Goal: Browse casually: Explore the website without a specific task or goal

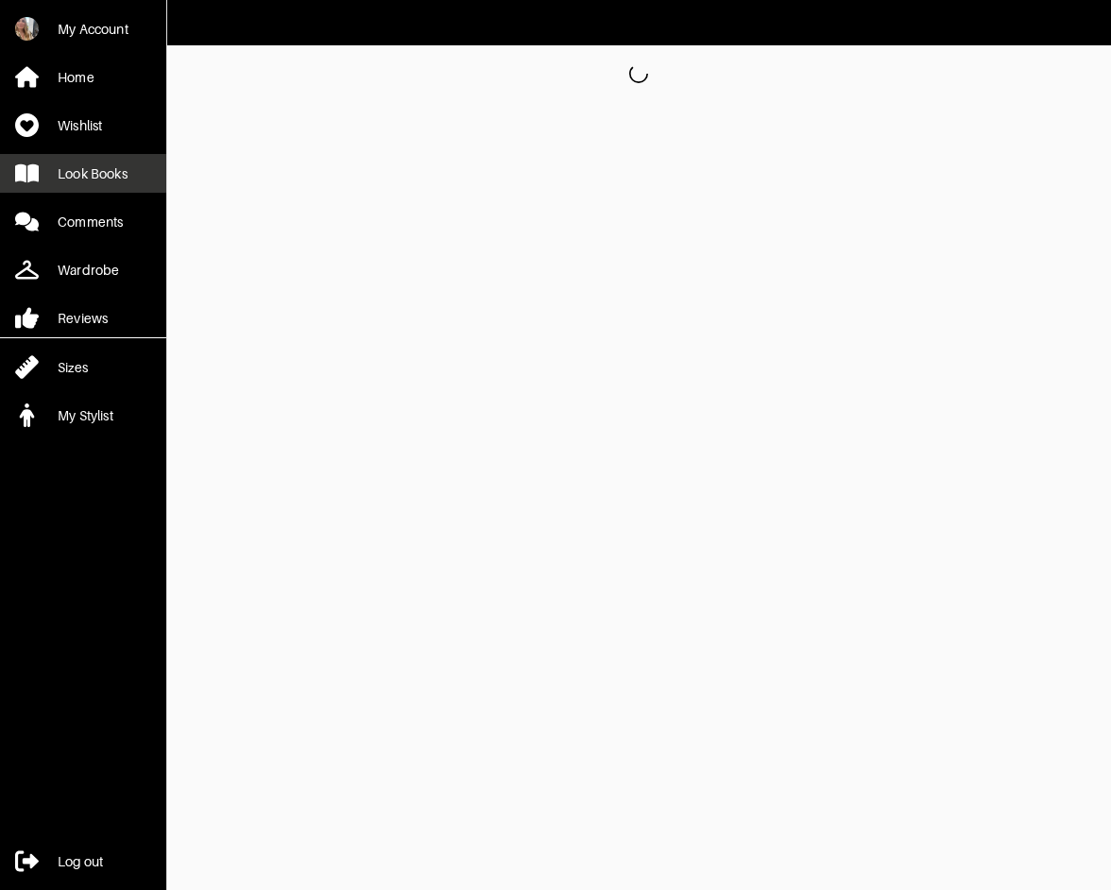
click at [60, 176] on div "Look Books" at bounding box center [93, 173] width 70 height 19
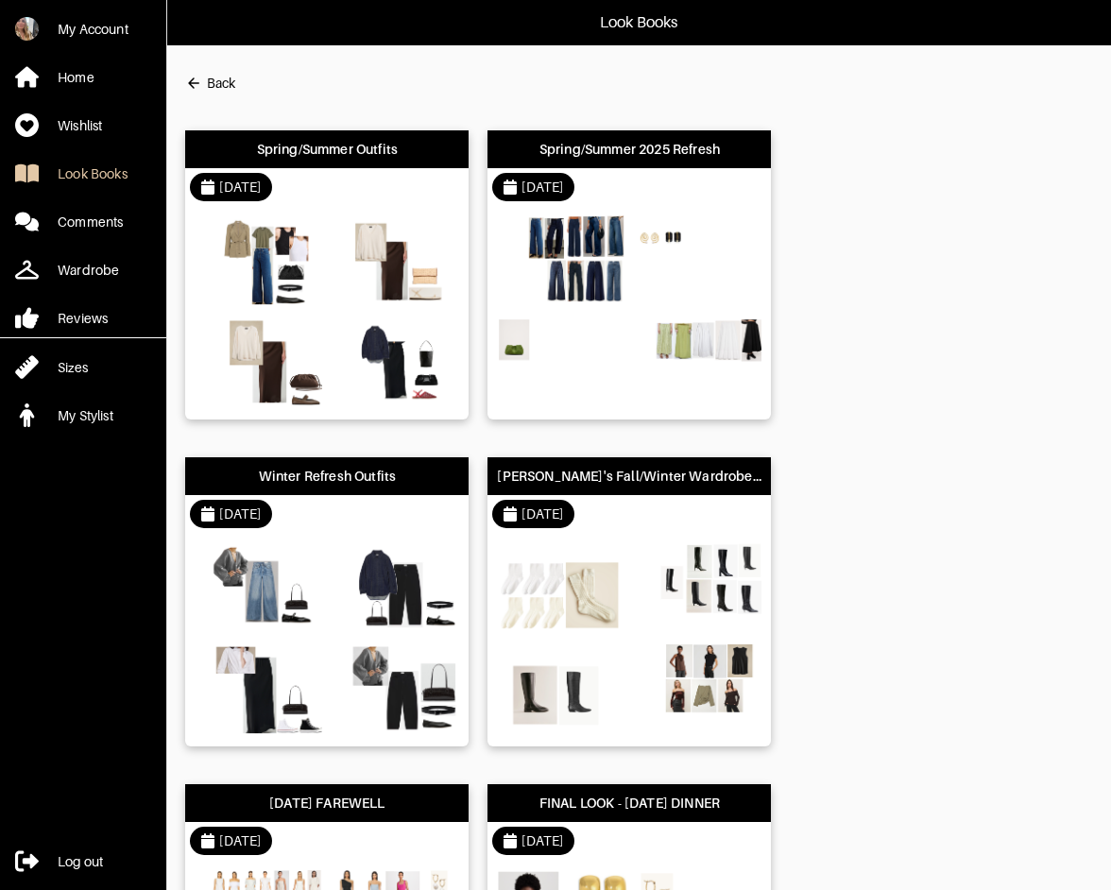
click at [697, 195] on div "[DATE]" at bounding box center [628, 187] width 283 height 38
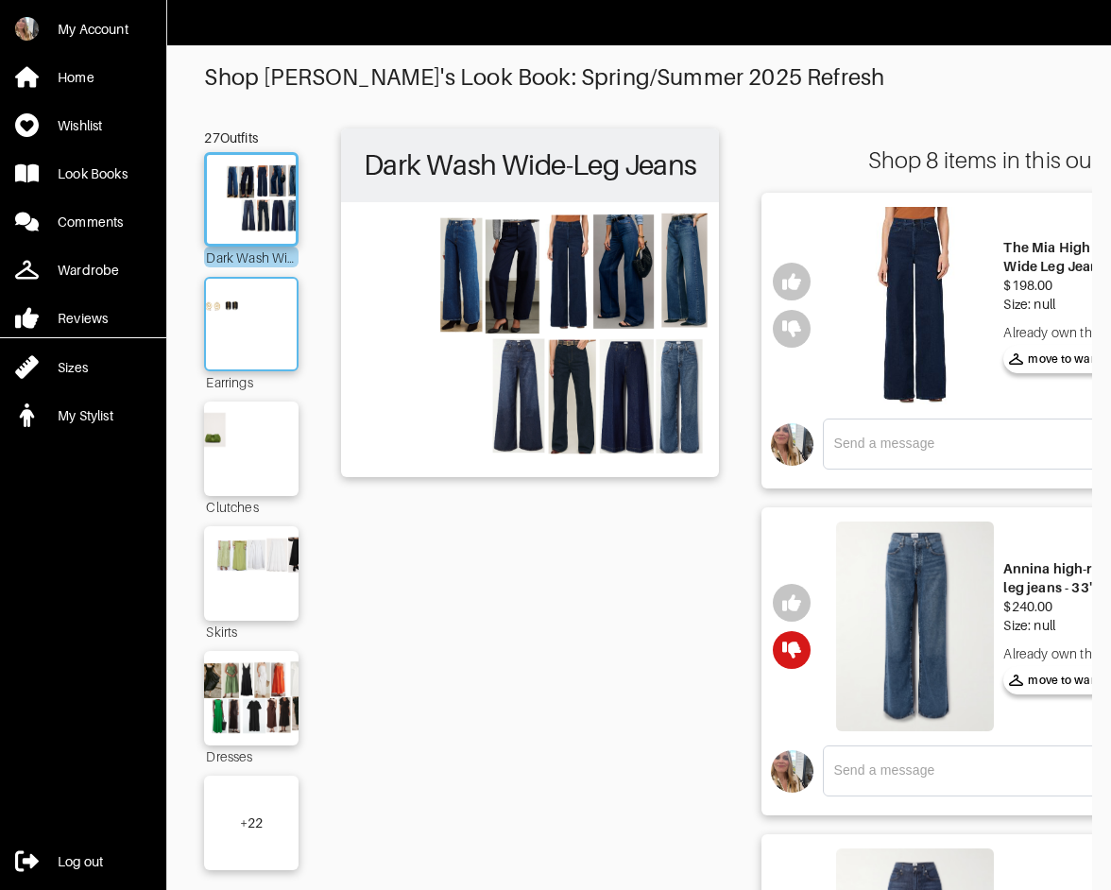
click at [227, 306] on img at bounding box center [251, 324] width 102 height 72
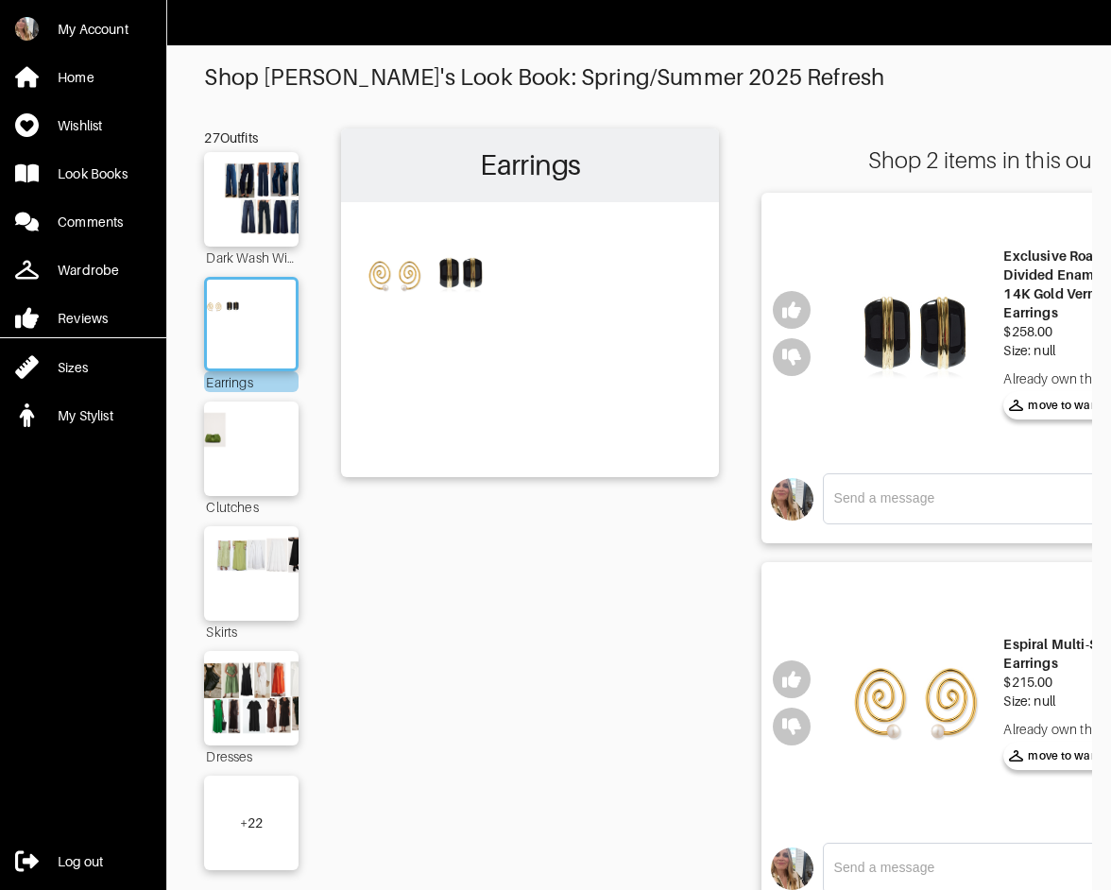
click at [908, 332] on img at bounding box center [915, 333] width 158 height 252
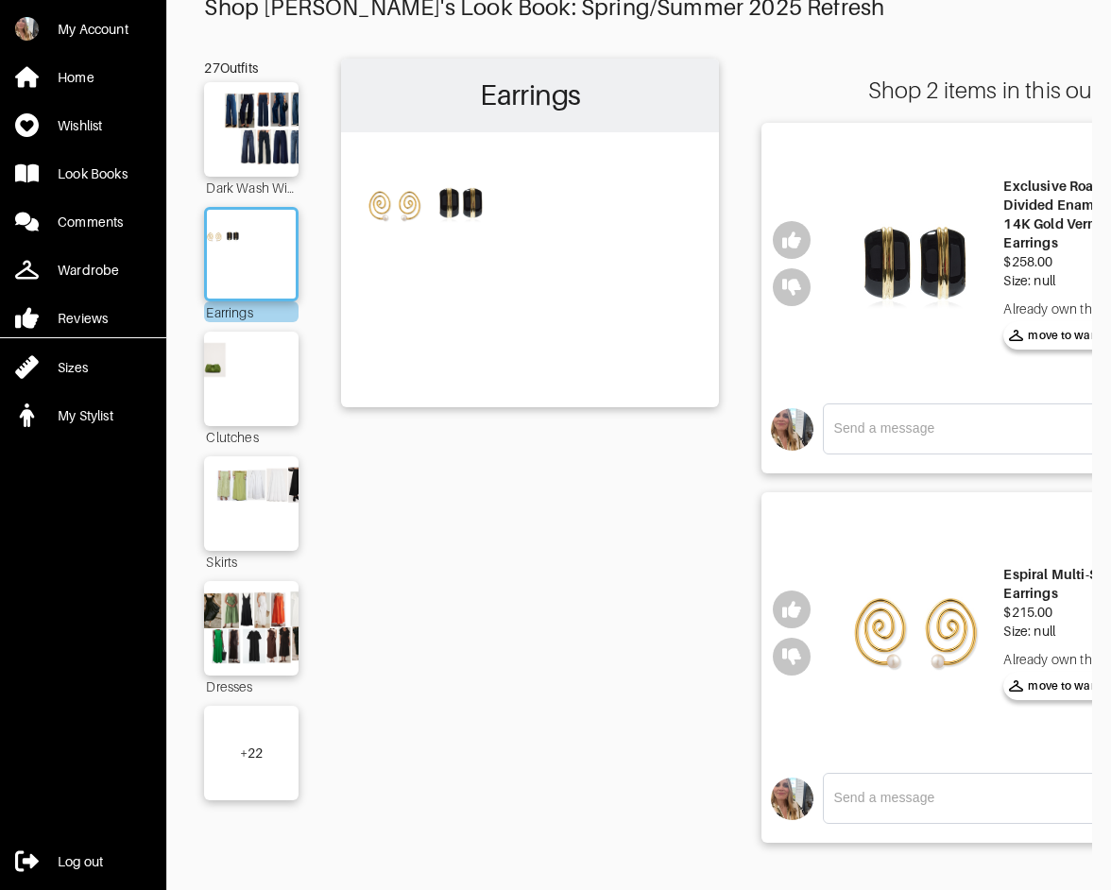
click at [233, 773] on div "+ 22" at bounding box center [251, 752] width 94 height 94
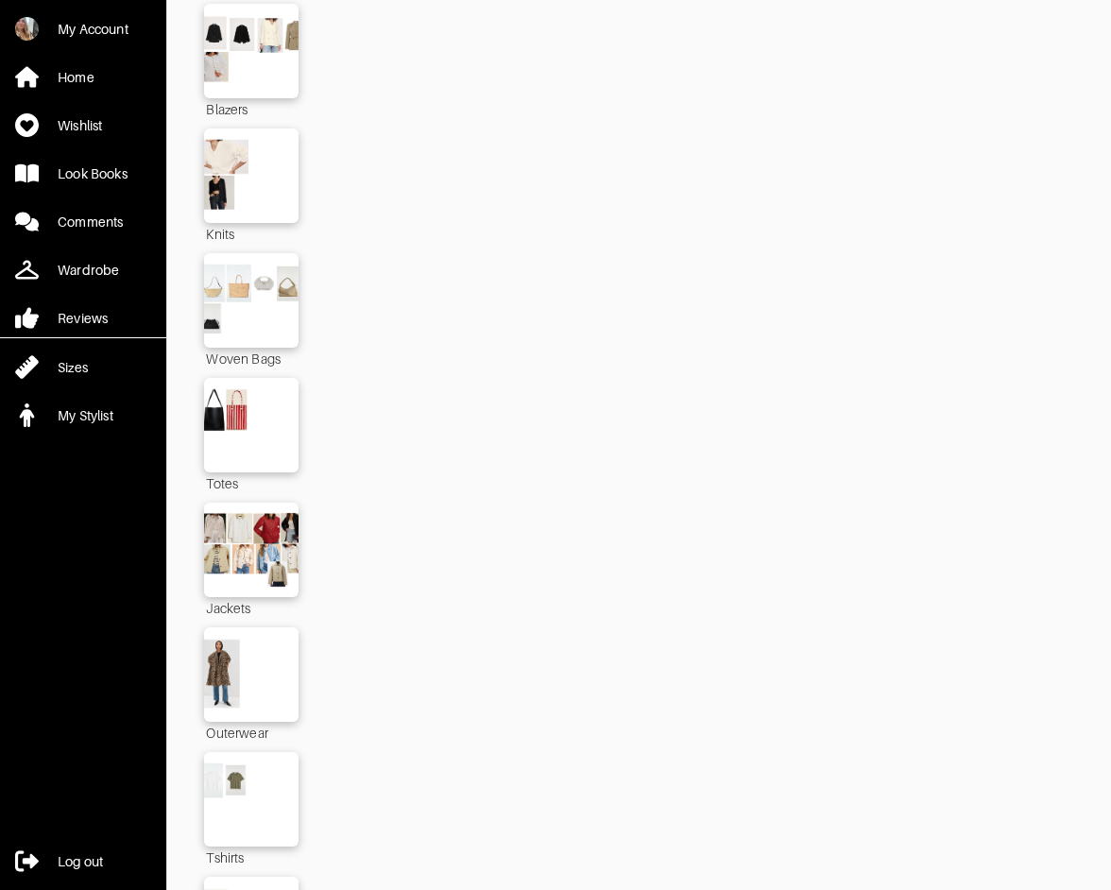
scroll to position [0, 1]
click at [249, 311] on img at bounding box center [250, 300] width 102 height 72
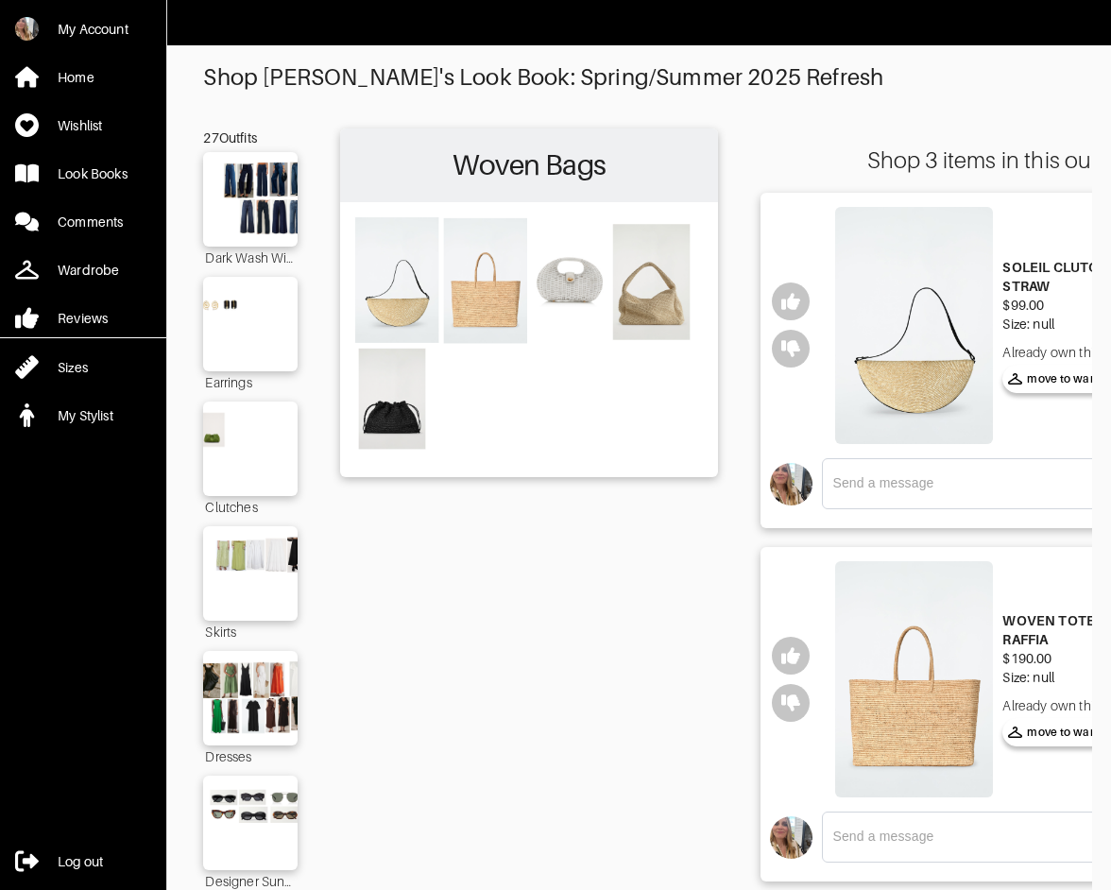
click at [933, 370] on img at bounding box center [914, 325] width 158 height 237
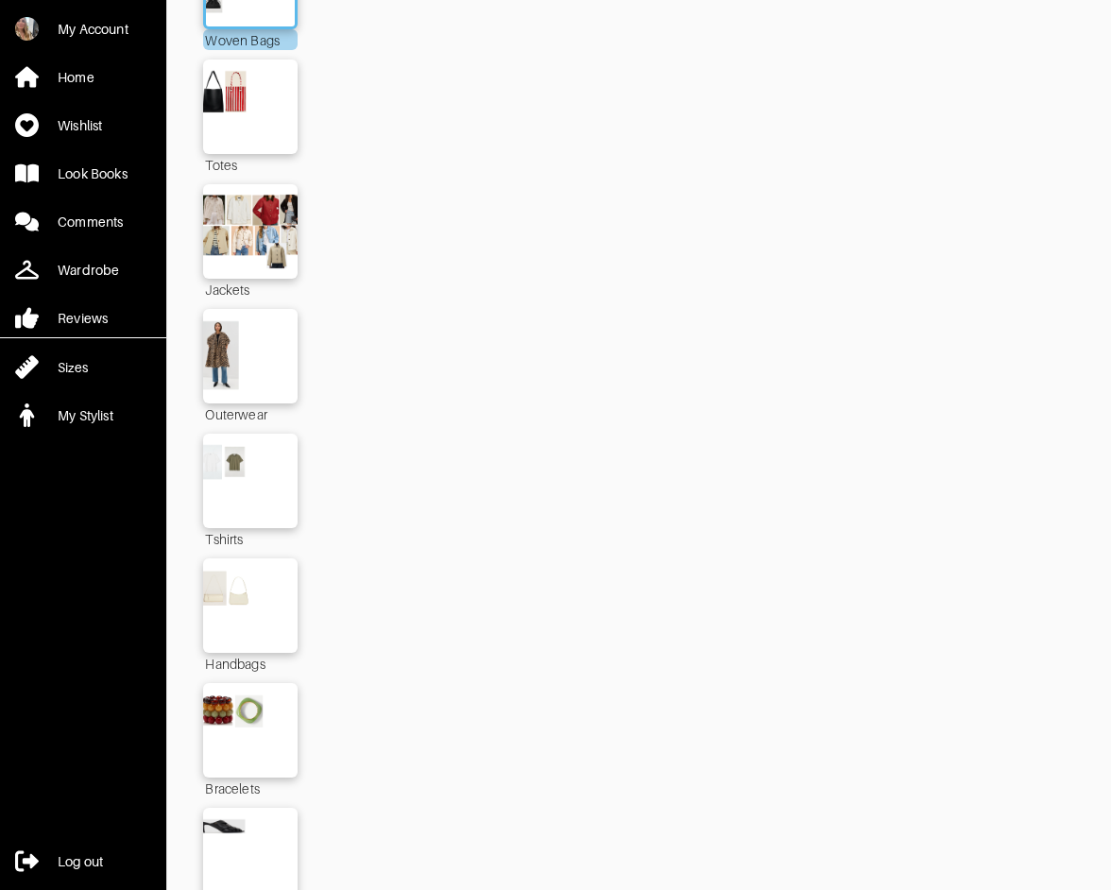
scroll to position [2662, 0]
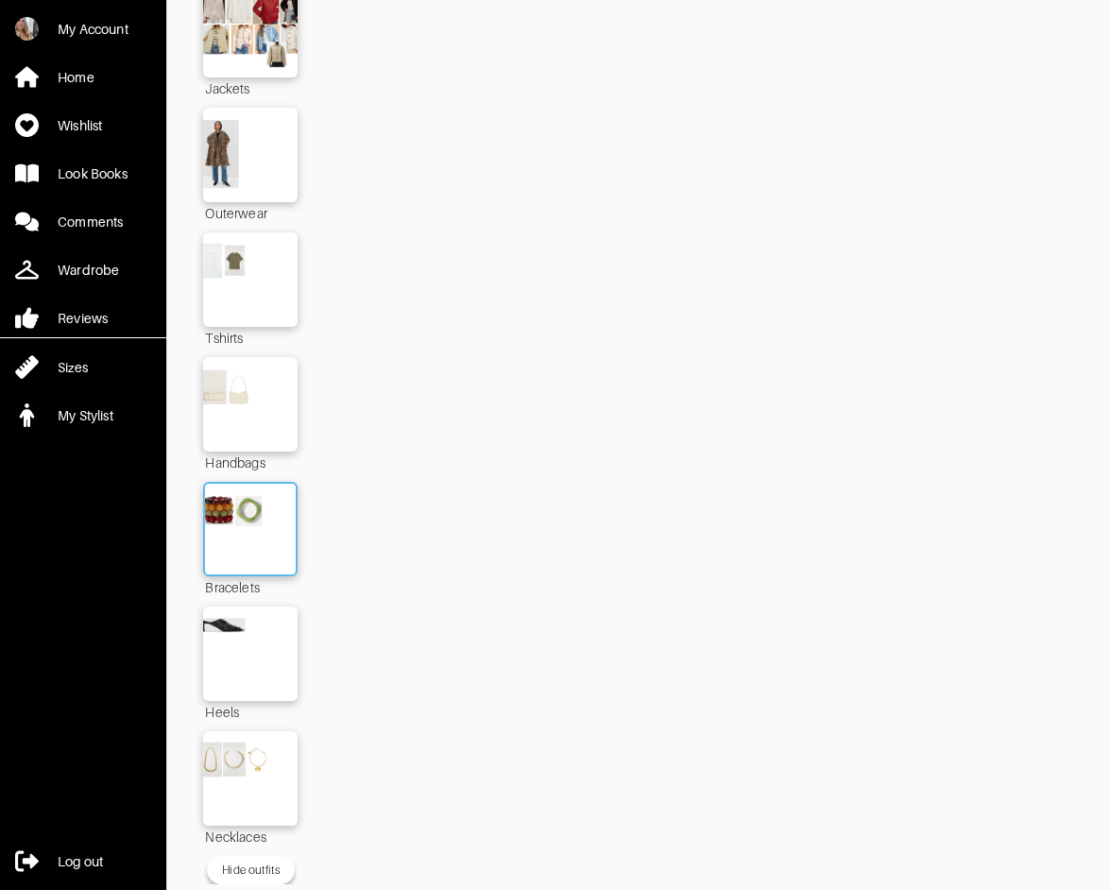
click at [223, 520] on img at bounding box center [250, 529] width 102 height 72
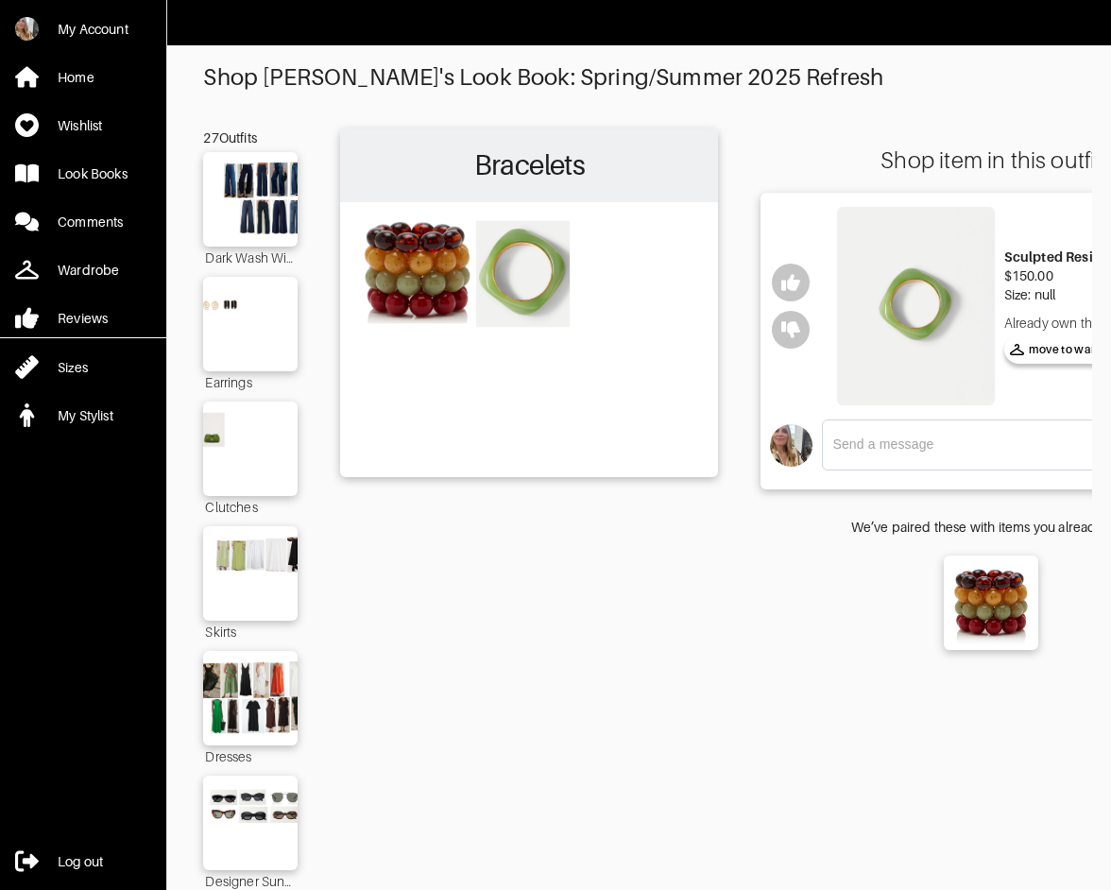
click at [909, 346] on img at bounding box center [916, 306] width 158 height 198
click at [112, 178] on div "Look Books" at bounding box center [93, 173] width 70 height 19
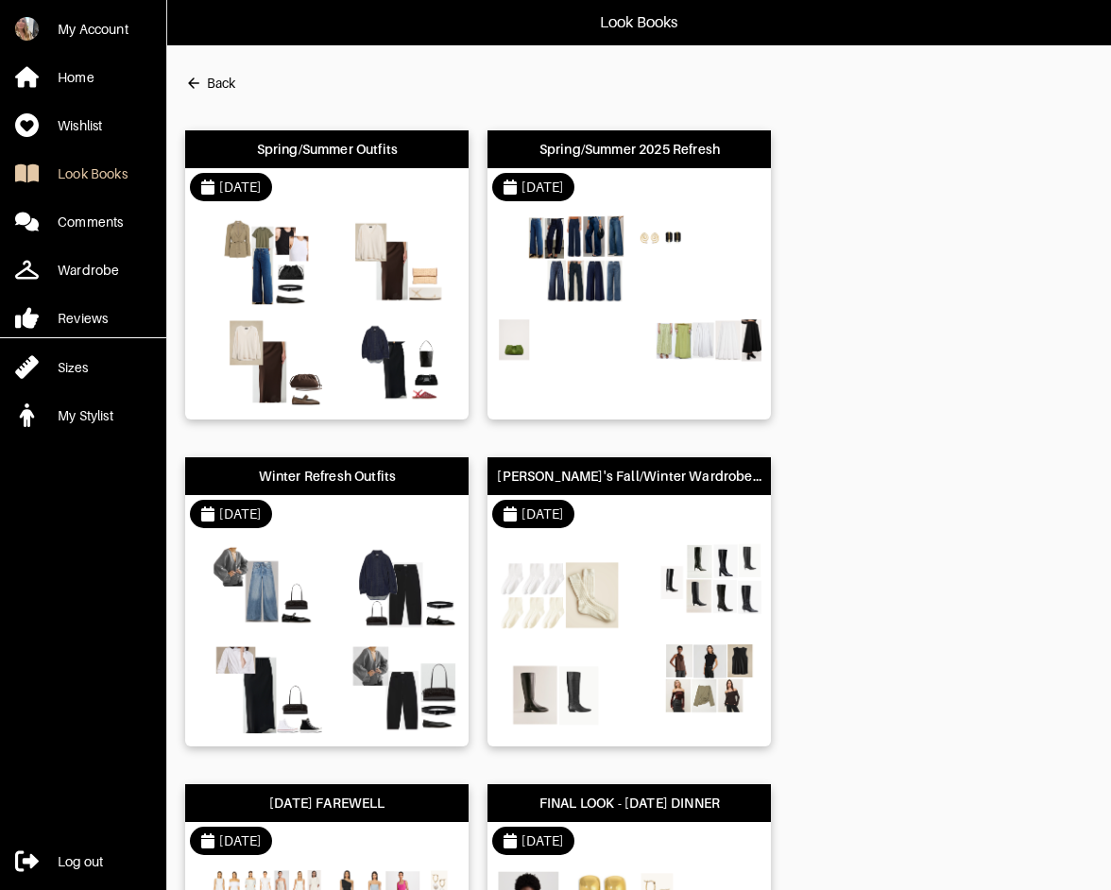
drag, startPoint x: 970, startPoint y: 396, endPoint x: 941, endPoint y: 391, distance: 29.7
click at [968, 396] on div "Spring/Summer Outfits [DATE] Spring/Summer 2025 Refresh [DATE] Winter Refresh O…" at bounding box center [638, 864] width 907 height 1507
drag, startPoint x: 421, startPoint y: 518, endPoint x: 404, endPoint y: 441, distance: 79.3
click at [404, 441] on div "Spring/Summer Outfits [DATE] Spring/Summer 2025 Refresh [DATE] Winter Refresh O…" at bounding box center [638, 864] width 907 height 1507
click at [933, 420] on div "Spring/Summer Outfits [DATE] Spring/Summer 2025 Refresh [DATE] Winter Refresh O…" at bounding box center [638, 864] width 907 height 1507
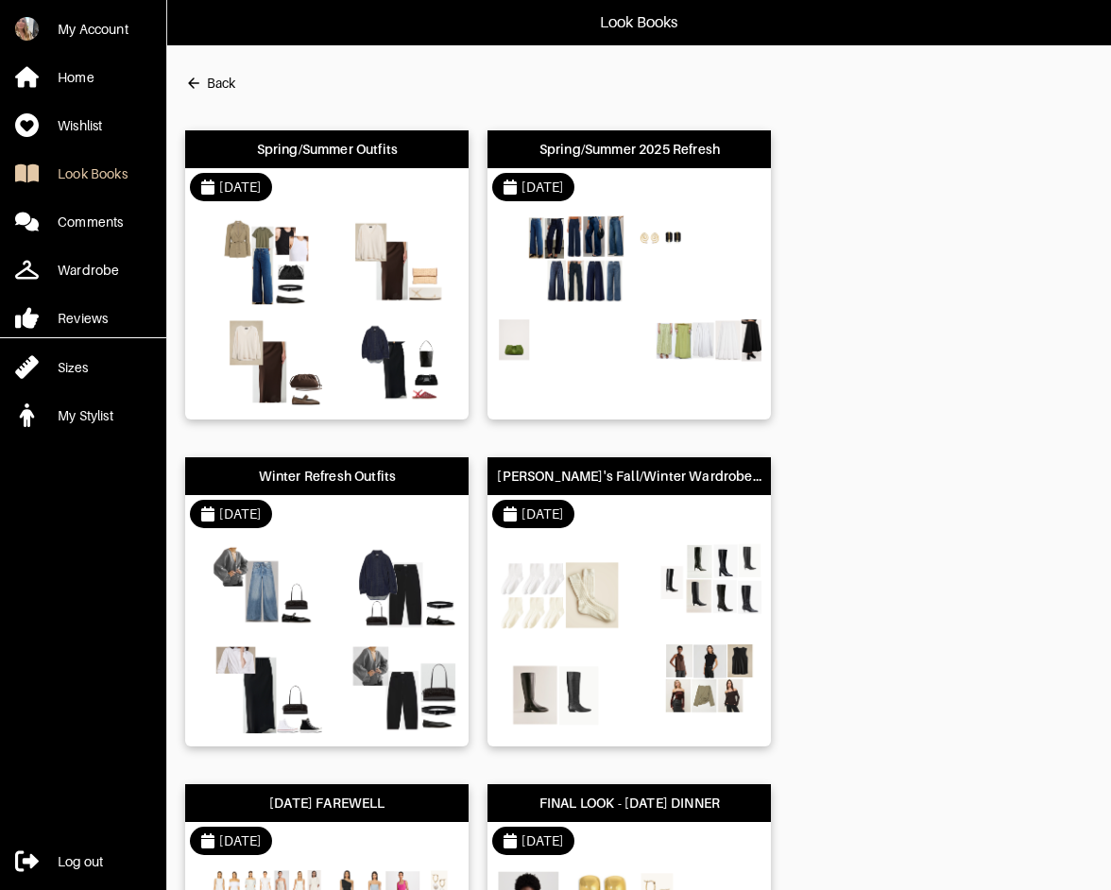
click at [716, 518] on div "[DATE]" at bounding box center [628, 514] width 283 height 38
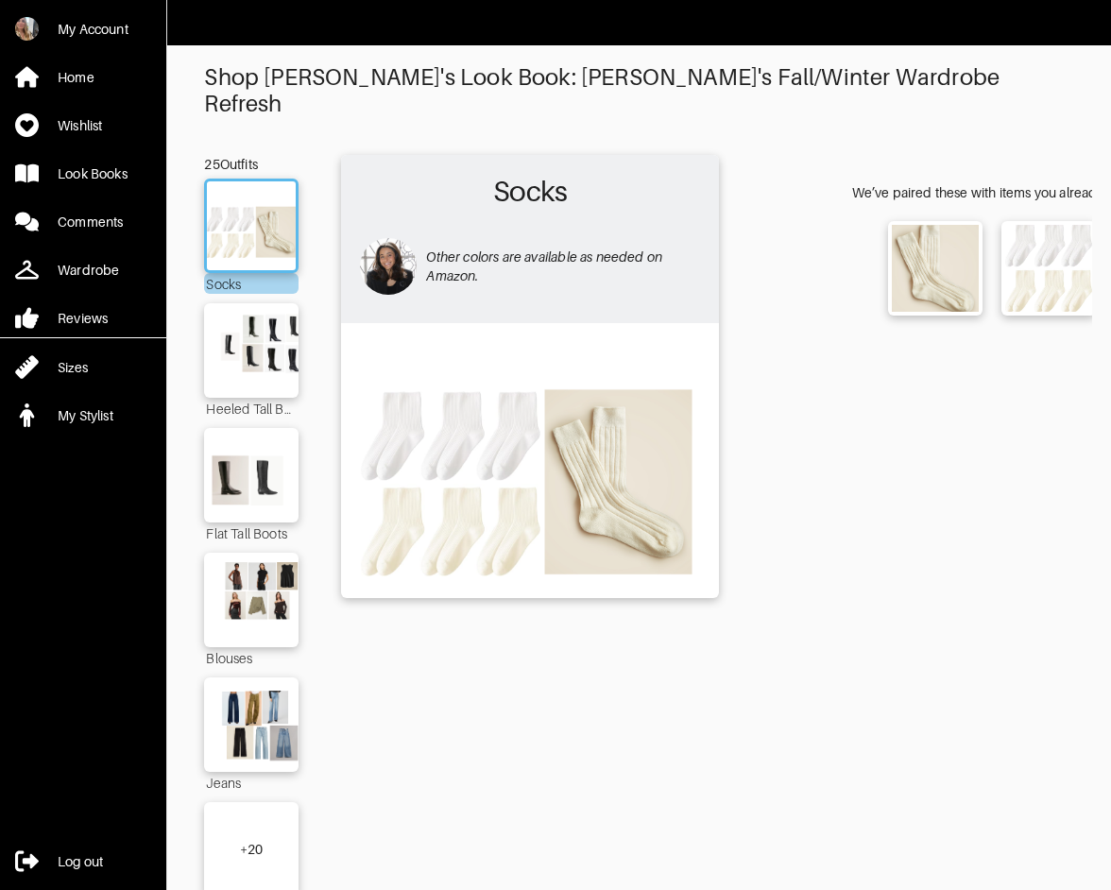
click at [251, 807] on div "+ 20" at bounding box center [251, 849] width 94 height 94
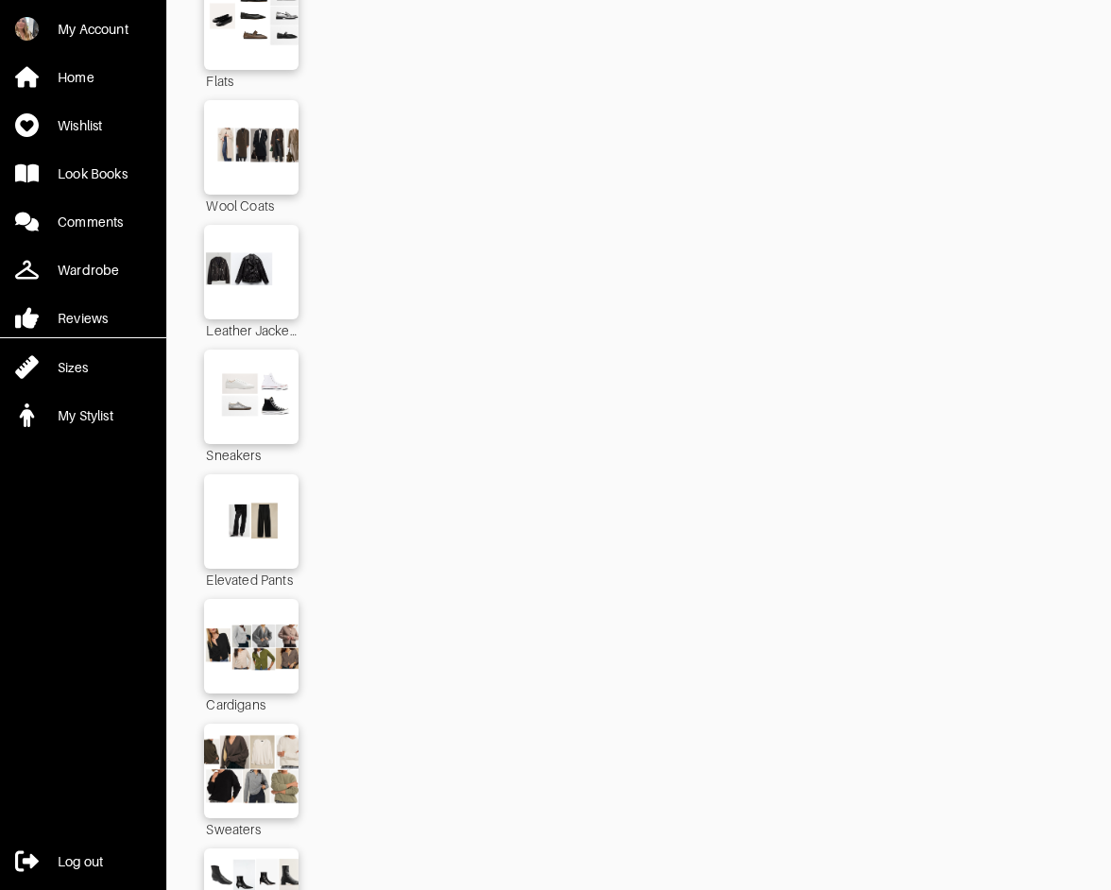
scroll to position [1216, 0]
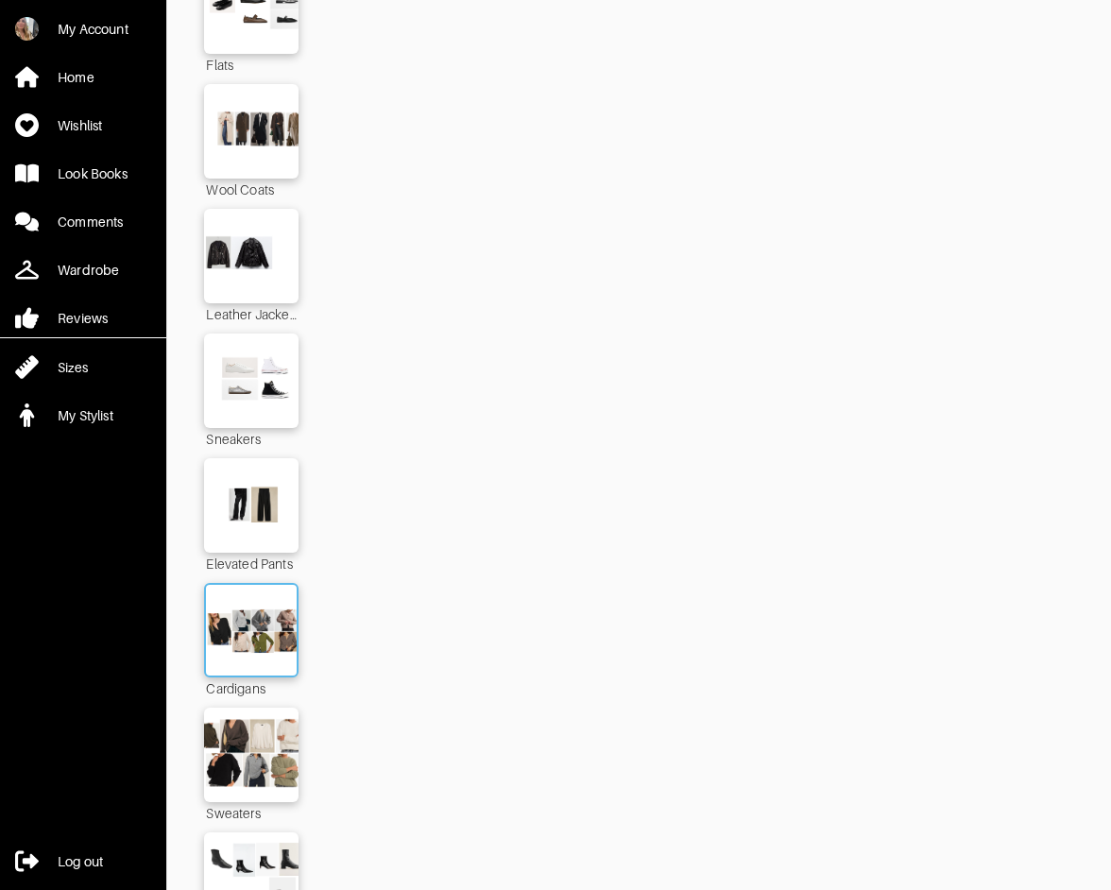
click at [226, 606] on img at bounding box center [251, 630] width 102 height 72
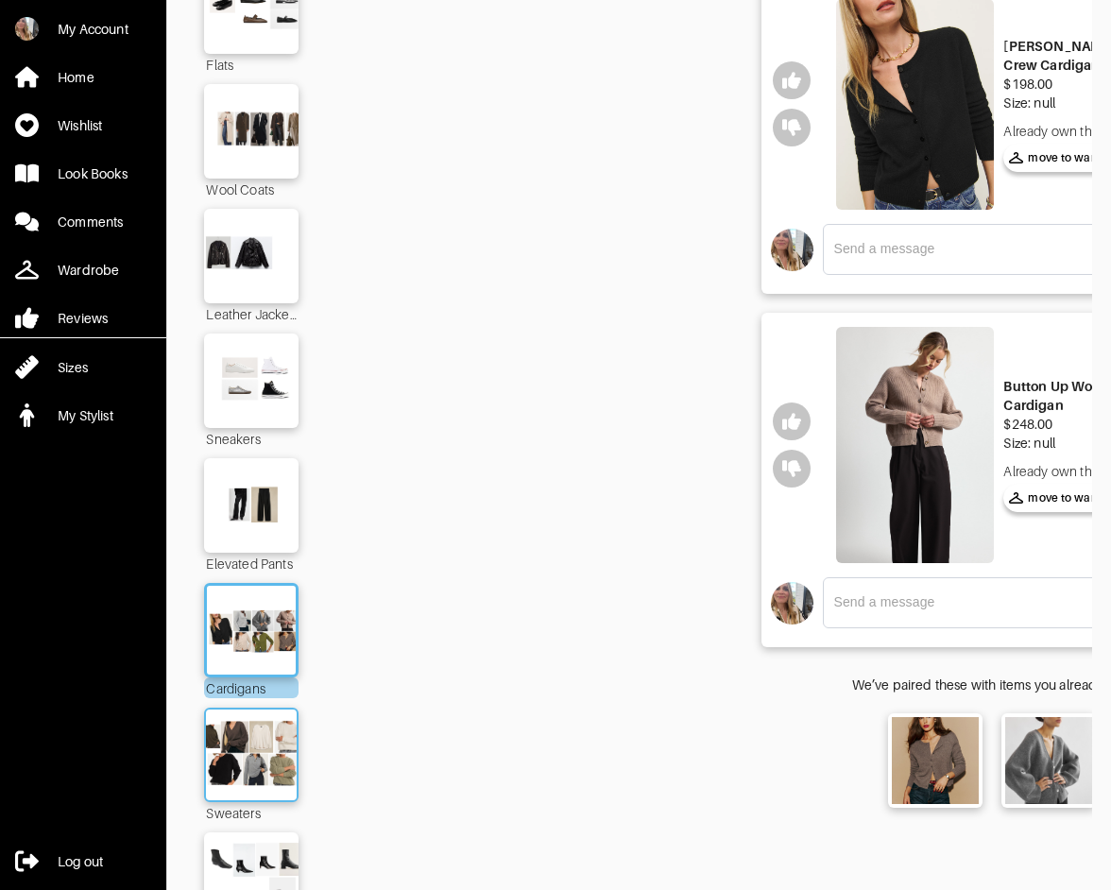
click at [242, 719] on img at bounding box center [251, 755] width 102 height 72
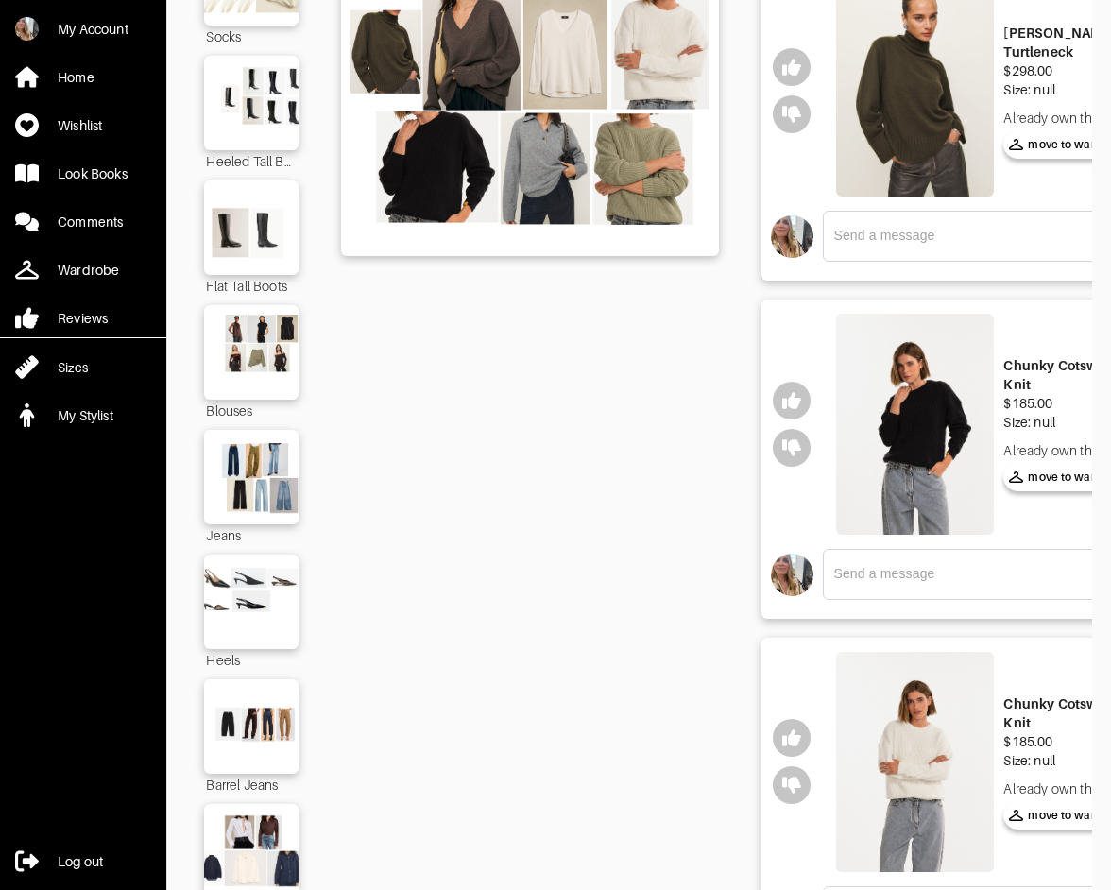
click at [926, 480] on img at bounding box center [915, 424] width 158 height 221
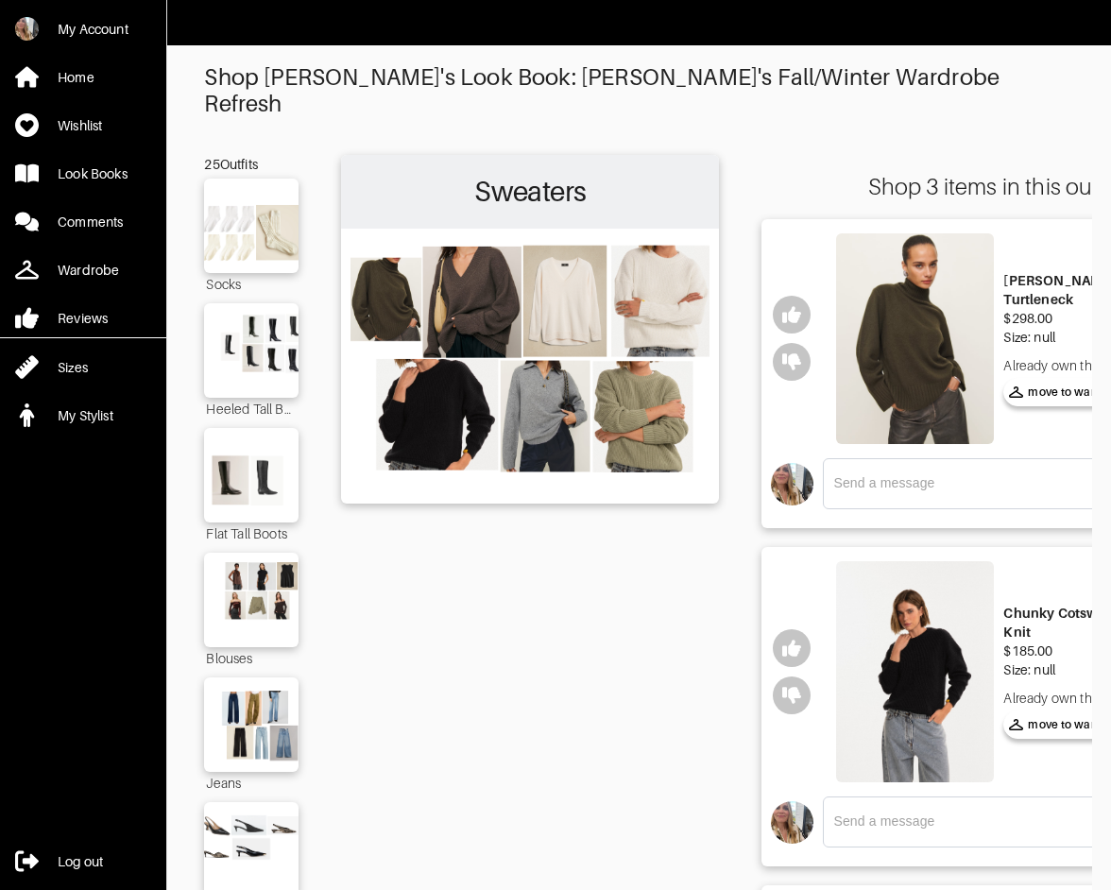
click at [892, 349] on img at bounding box center [915, 338] width 158 height 211
